Goal: Task Accomplishment & Management: Manage account settings

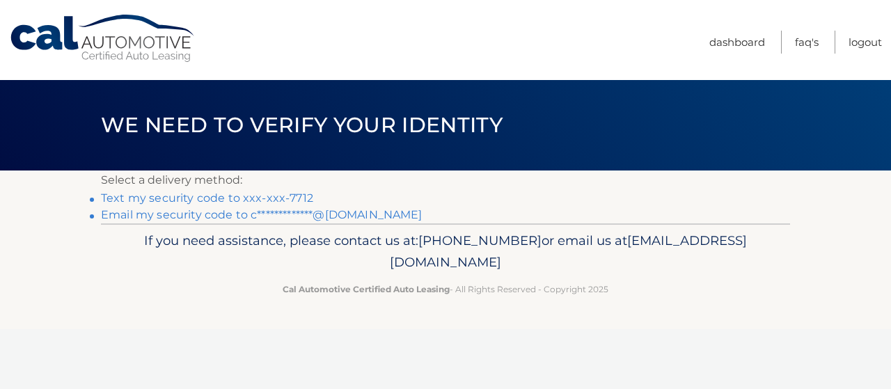
click at [260, 201] on link "Text my security code to xxx-xxx-7712" at bounding box center [207, 198] width 212 height 13
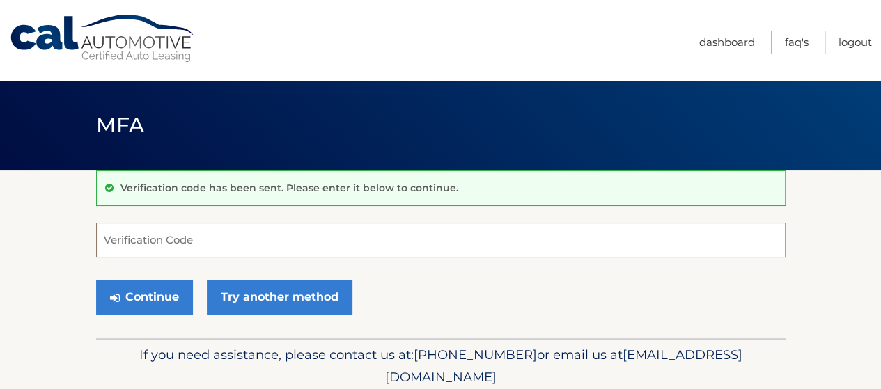
click at [278, 242] on input "Verification Code" at bounding box center [440, 240] width 689 height 35
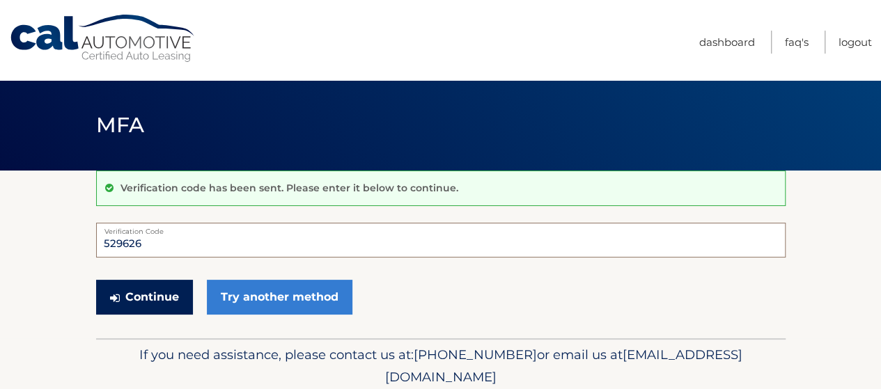
type input "529626"
click at [148, 305] on button "Continue" at bounding box center [144, 297] width 97 height 35
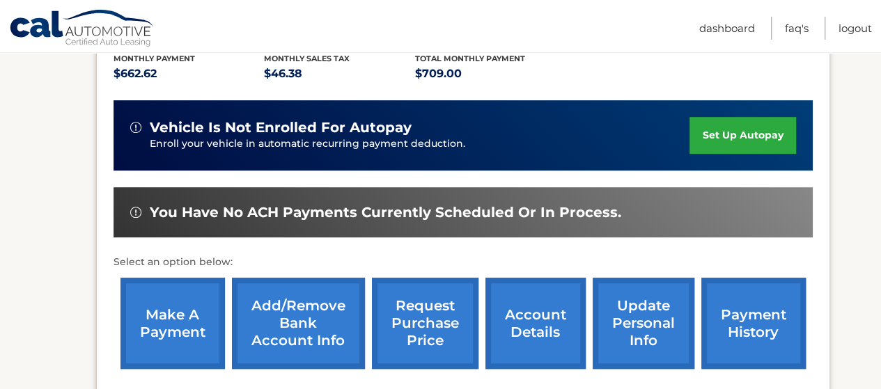
scroll to position [334, 0]
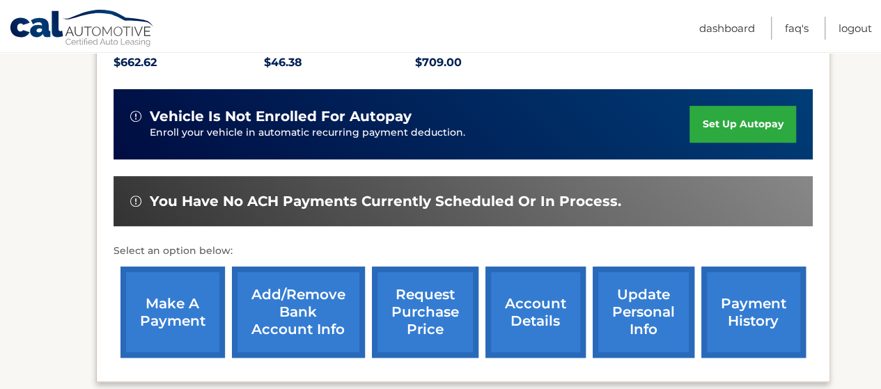
click at [744, 320] on link "payment history" at bounding box center [753, 312] width 104 height 91
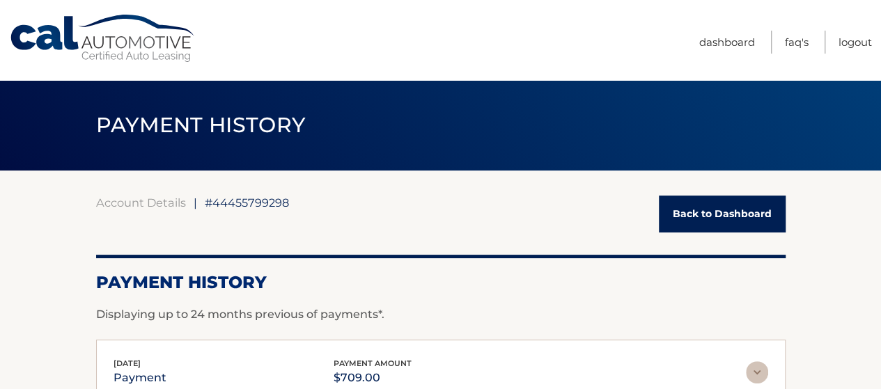
click at [731, 209] on link "Back to Dashboard" at bounding box center [722, 214] width 127 height 37
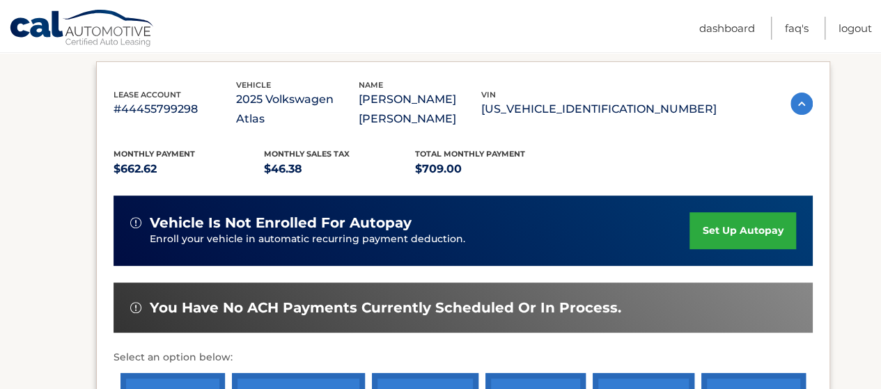
scroll to position [418, 0]
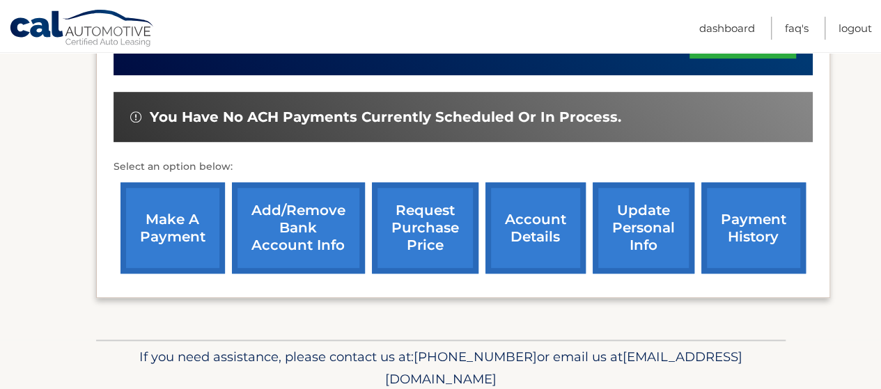
click at [154, 223] on link "make a payment" at bounding box center [172, 227] width 104 height 91
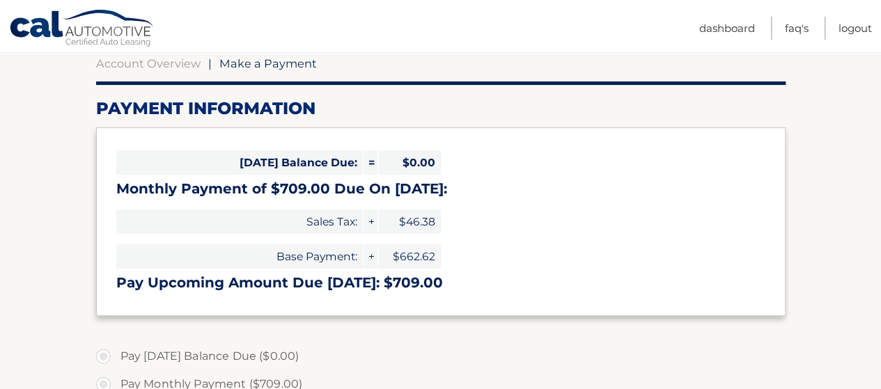
scroll to position [70, 0]
